Goal: Check status

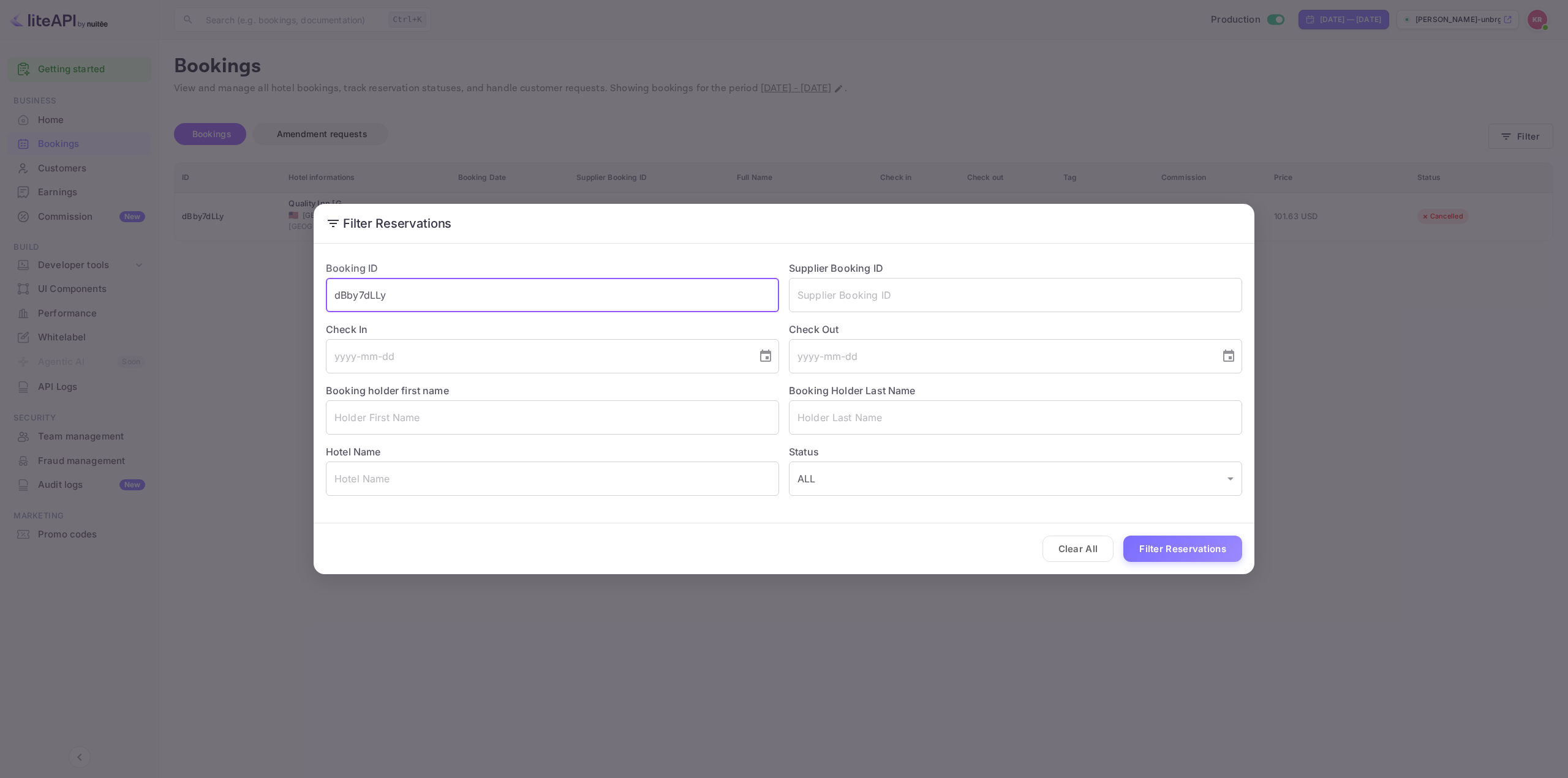
click at [660, 297] on input "dBby7dLLy" at bounding box center [552, 295] width 453 height 34
paste input "Cuw6e_NOH"
drag, startPoint x: 490, startPoint y: 291, endPoint x: 350, endPoint y: 283, distance: 140.2
click at [347, 282] on input "dBby7dLLyCuw6e_NOH" at bounding box center [552, 295] width 453 height 34
paste input "text"
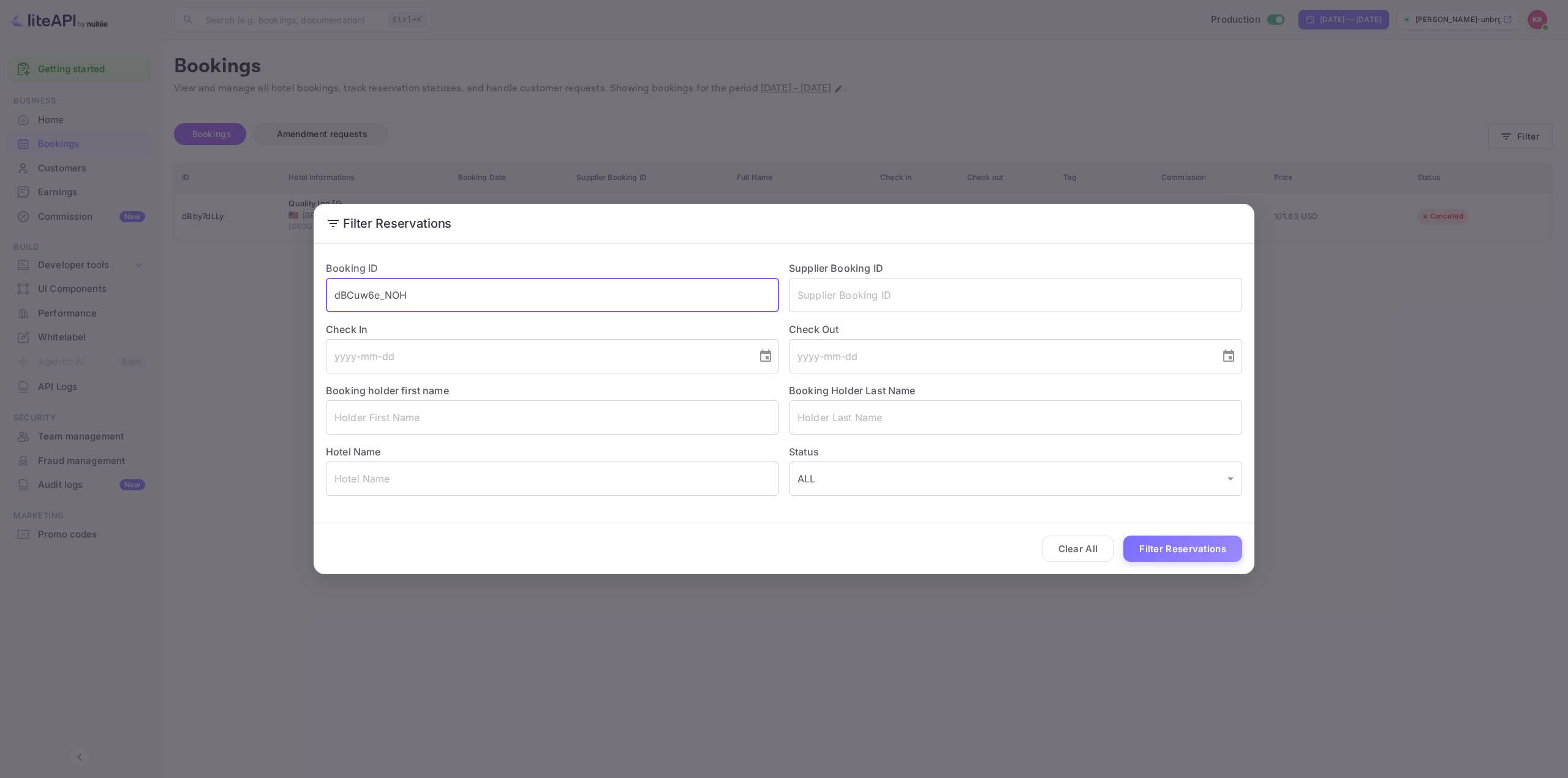
click at [339, 295] on input "dBCuw6e_NOH" at bounding box center [552, 295] width 453 height 34
paste input "text"
type input "Cuw6e_NOH"
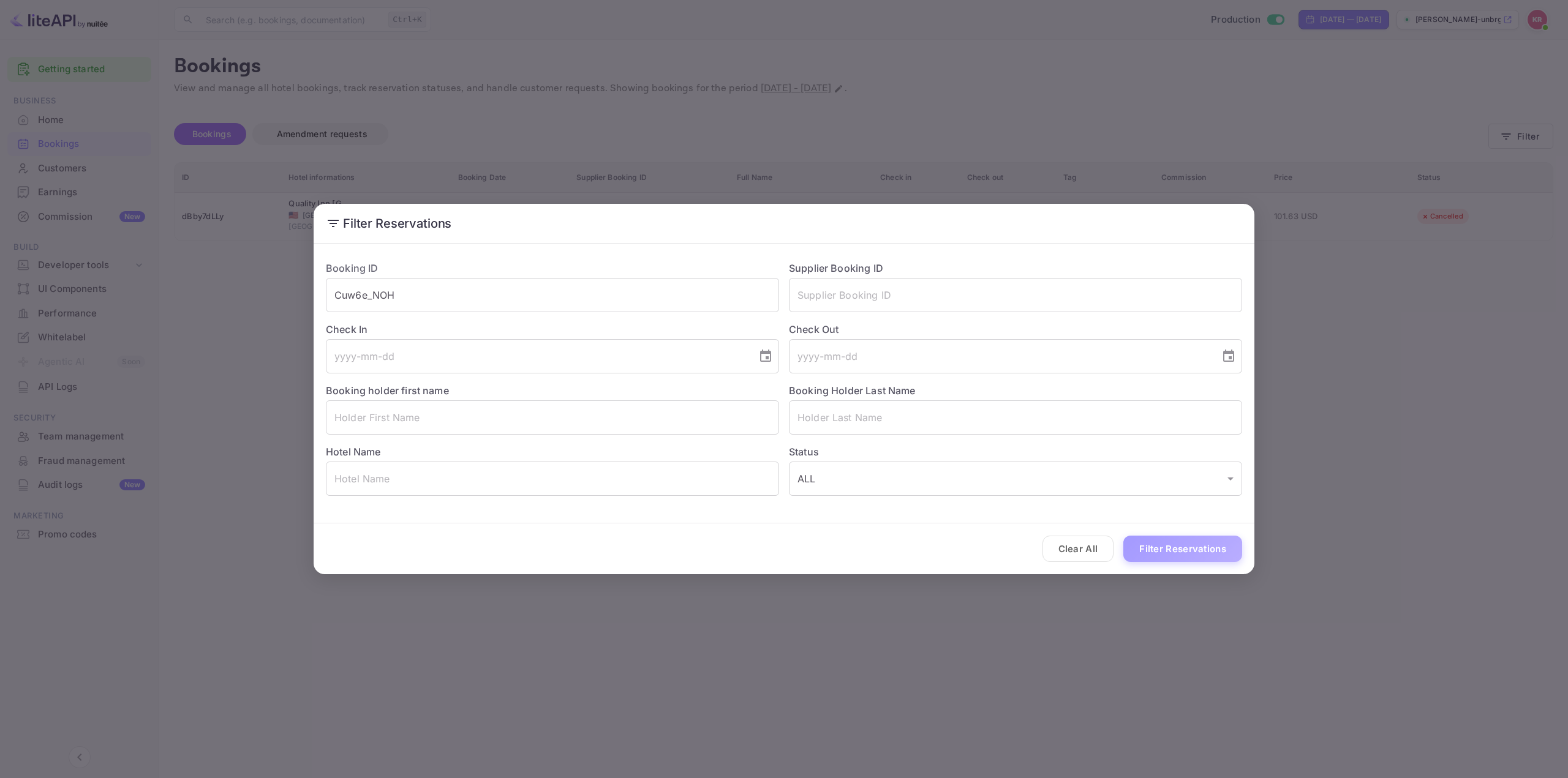
drag, startPoint x: 1202, startPoint y: 545, endPoint x: 1202, endPoint y: 559, distance: 14.0
click at [1201, 544] on button "Filter Reservations" at bounding box center [1182, 548] width 119 height 26
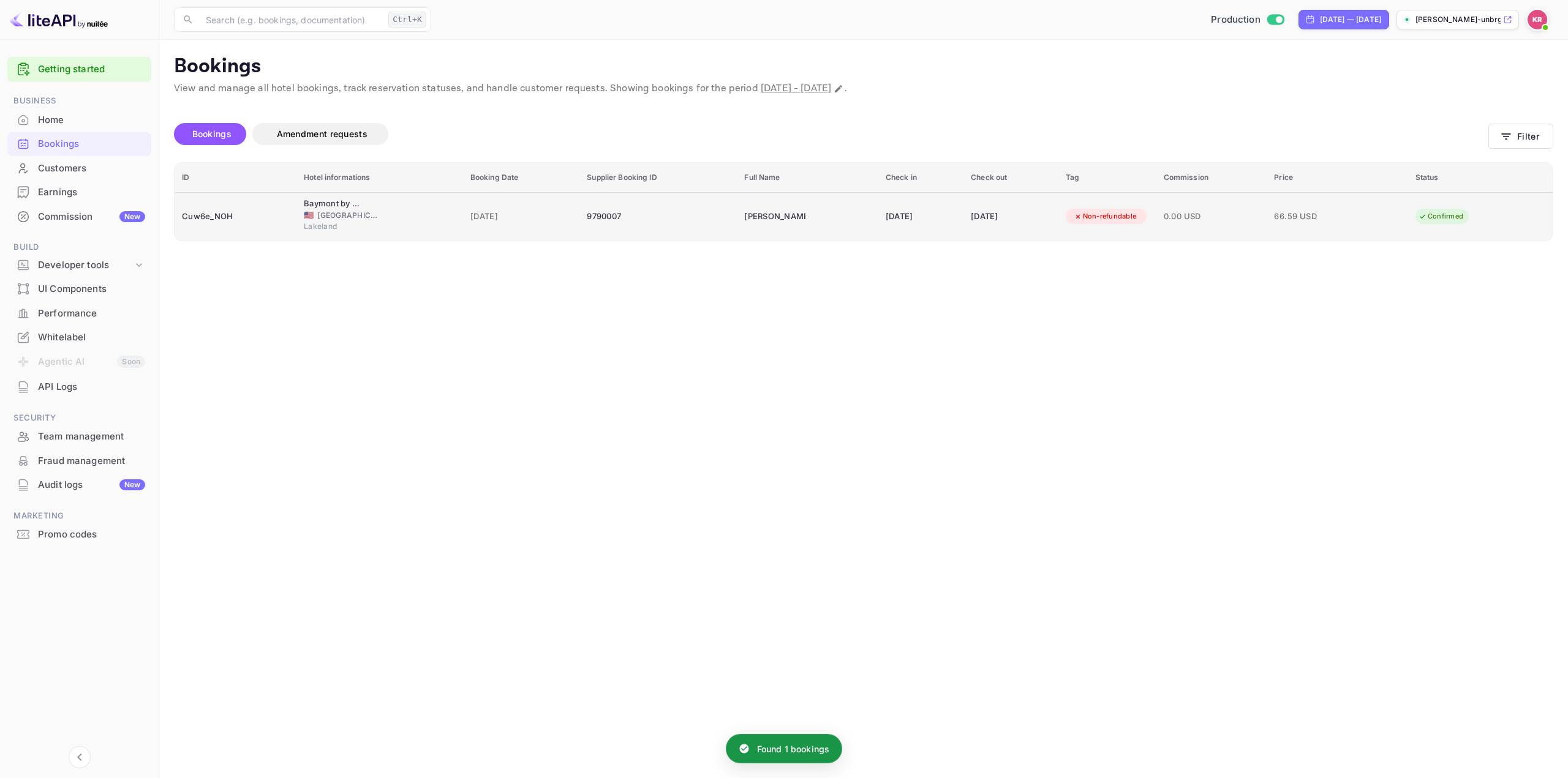
click at [886, 213] on div "[DATE]" at bounding box center [921, 217] width 70 height 20
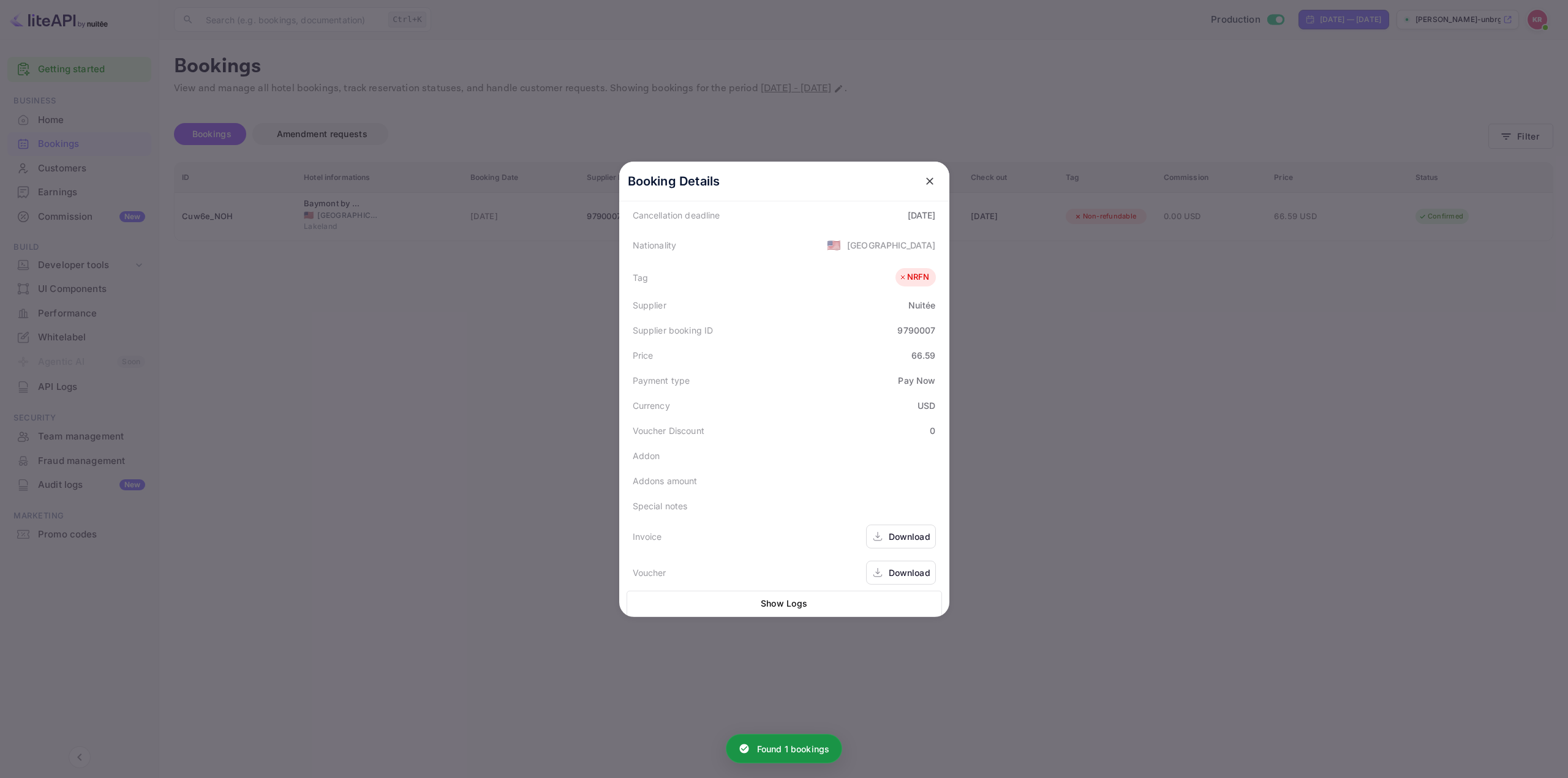
scroll to position [299, 0]
click at [891, 566] on div "Download" at bounding box center [910, 572] width 42 height 13
click at [911, 128] on div "Booking Details Summary Timeline Message log Status CONFIRMED Booking ID Cuw6e_…" at bounding box center [785, 389] width 370 height 778
